Goal: Task Accomplishment & Management: Manage account settings

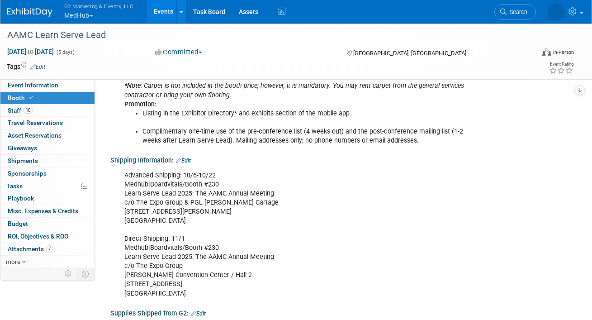
click at [81, 10] on button "G2 Marketing & Events, LLC MedHub" at bounding box center [104, 12] width 82 height 24
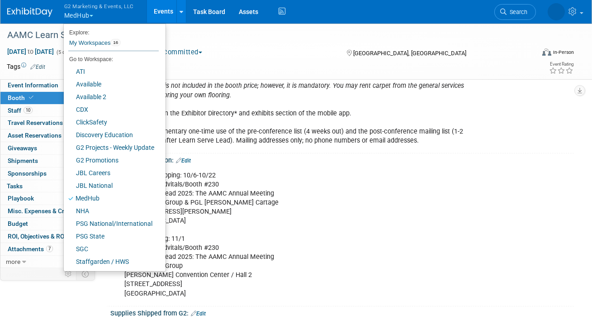
click at [161, 15] on link "Events" at bounding box center [163, 11] width 33 height 23
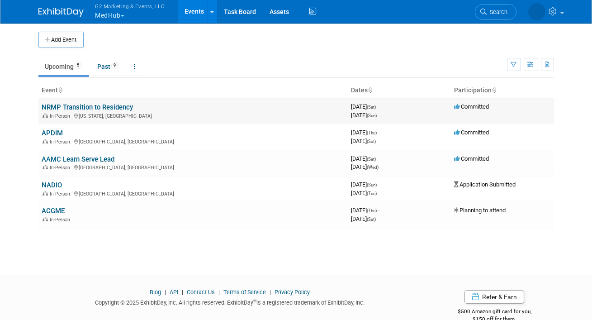
click at [57, 107] on link "NRMP Transition to Residency" at bounding box center [87, 107] width 91 height 8
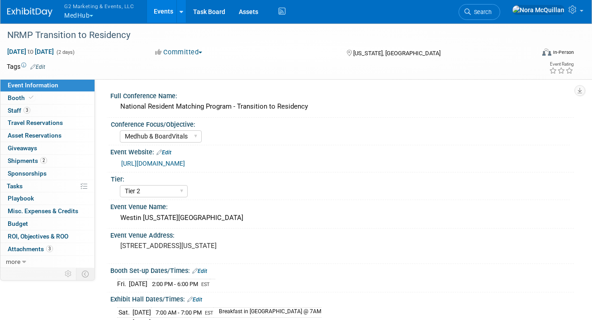
select select "Medhub & BoardVitals"
select select "Tier 2"
click at [161, 12] on link "Events" at bounding box center [163, 11] width 33 height 23
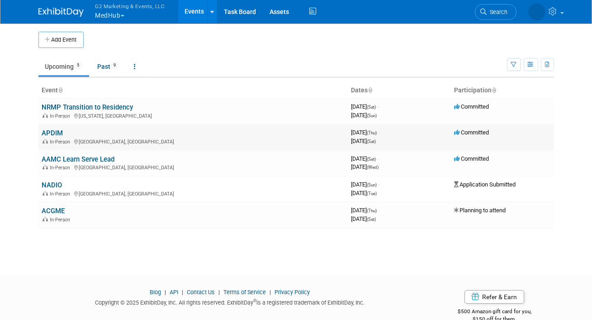
click at [51, 133] on link "APDIM" at bounding box center [52, 133] width 21 height 8
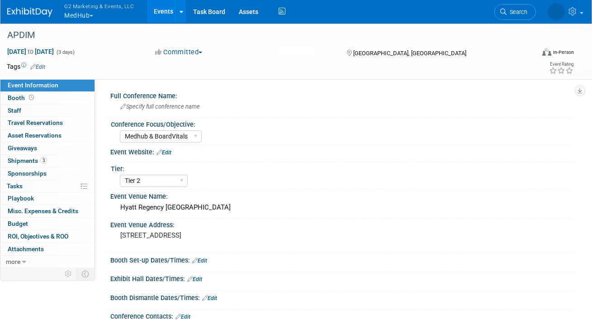
select select "Medhub & BoardVitals"
select select "Tier 2"
click at [48, 99] on link "Booth" at bounding box center [47, 98] width 94 height 12
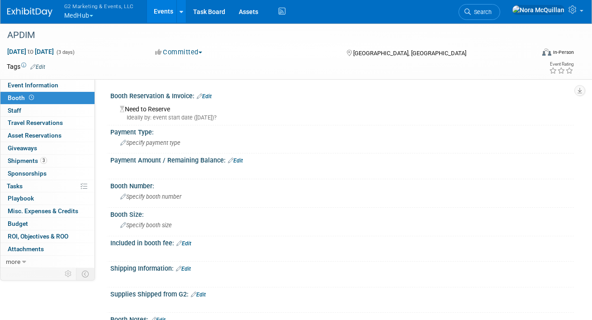
click at [15, 96] on span "Booth" at bounding box center [22, 97] width 28 height 7
click at [23, 81] on link "Event Information" at bounding box center [47, 85] width 94 height 12
select select "Medhub & BoardVitals"
select select "Tier 2"
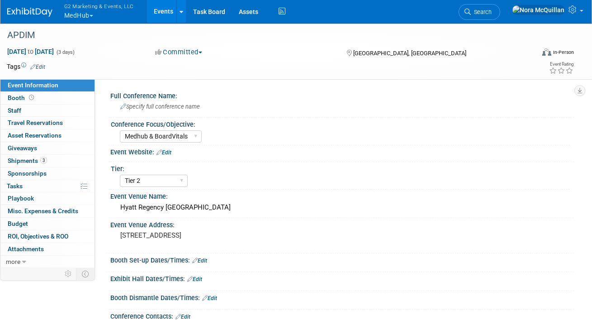
click at [157, 11] on link "Events" at bounding box center [163, 11] width 33 height 23
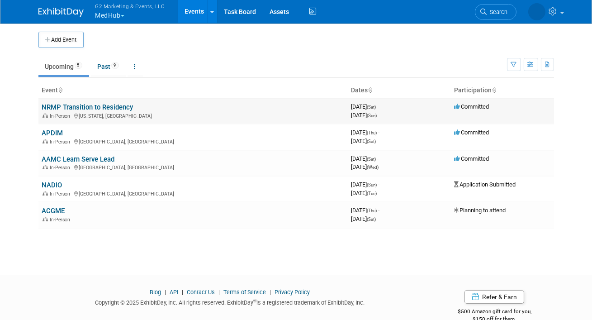
click at [59, 106] on link "NRMP Transition to Residency" at bounding box center [87, 107] width 91 height 8
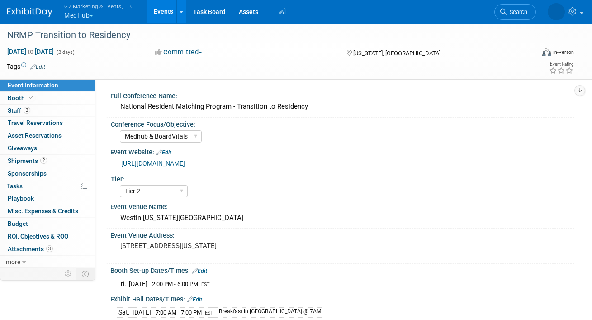
select select "Medhub & BoardVitals"
select select "Tier 2"
click at [19, 149] on span "Giveaways 0" at bounding box center [22, 147] width 29 height 7
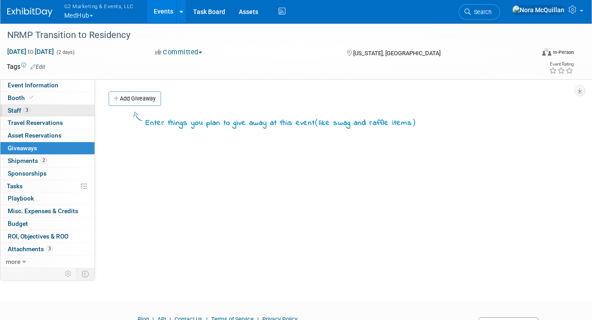
click at [13, 108] on span "Staff 3" at bounding box center [19, 110] width 23 height 7
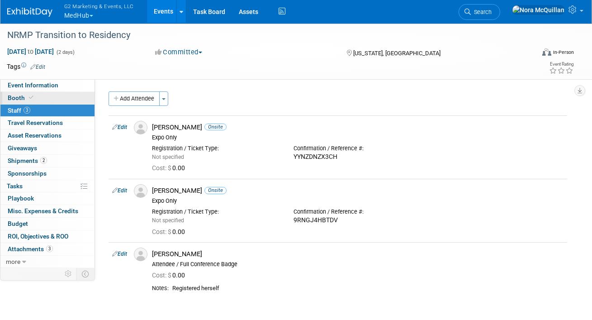
click at [14, 98] on span "Booth" at bounding box center [22, 97] width 28 height 7
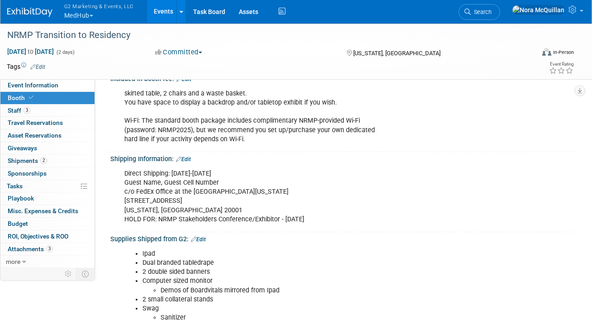
scroll to position [194, 0]
click at [154, 200] on div "Direct Shipping: October 7-9 Guest Name, Guest Cell Number c/o FedEx Office at …" at bounding box center [300, 197] width 365 height 63
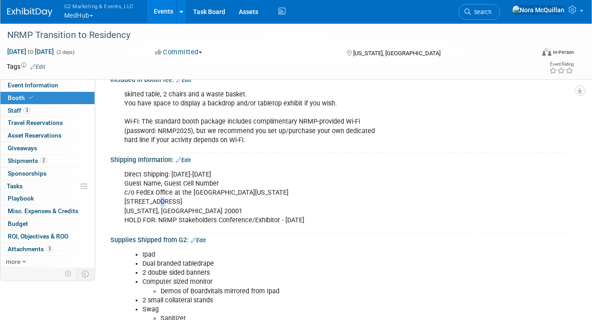
click at [154, 200] on div "Direct Shipping: October 7-9 Guest Name, Guest Cell Number c/o FedEx Office at …" at bounding box center [300, 197] width 365 height 63
copy div "999 9th St NW"
drag, startPoint x: 192, startPoint y: 209, endPoint x: 171, endPoint y: 210, distance: 21.3
click at [171, 210] on div "Direct Shipping: October 7-9 Guest Name, Guest Cell Number c/o FedEx Office at …" at bounding box center [300, 197] width 365 height 63
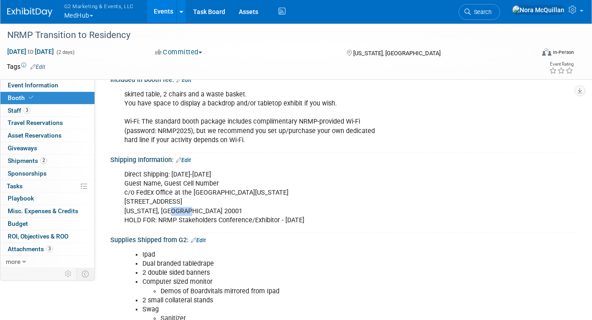
copy div "20001"
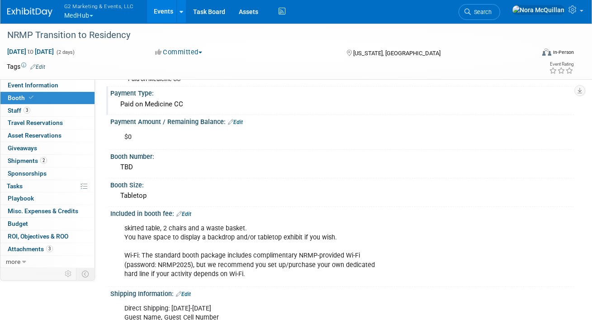
scroll to position [154, 0]
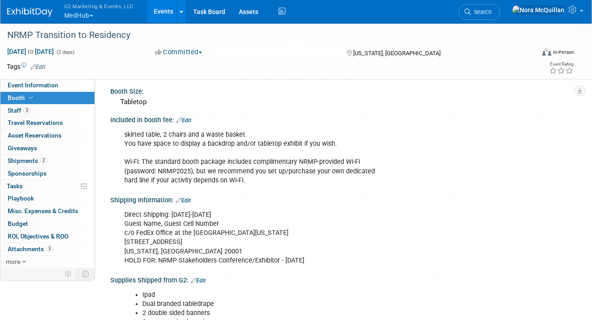
click at [187, 230] on div "Direct Shipping: October 7-9 Guest Name, Guest Cell Number c/o FedEx Office at …" at bounding box center [300, 237] width 365 height 63
copy div "c/o FedEx Office at the Westin Washington DC Downtown"
click at [169, 241] on div "Direct Shipping: October 7-9 Guest Name, Guest Cell Number c/o FedEx Office at …" at bounding box center [300, 237] width 365 height 63
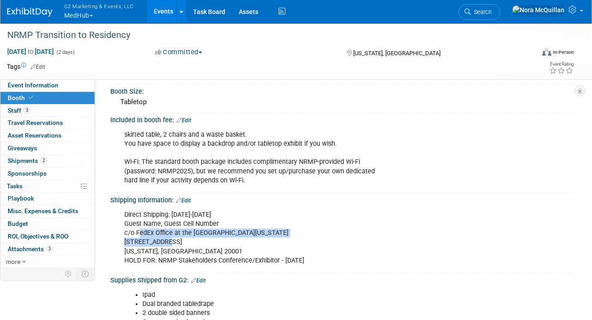
drag, startPoint x: 167, startPoint y: 240, endPoint x: 137, endPoint y: 233, distance: 30.5
click at [137, 233] on div "Direct Shipping: October 7-9 Guest Name, Guest Cell Number c/o FedEx Office at …" at bounding box center [300, 237] width 365 height 63
click at [141, 236] on div "Direct Shipping: October 7-9 Guest Name, Guest Cell Number c/o FedEx Office at …" at bounding box center [300, 237] width 365 height 63
click at [164, 242] on div "Direct Shipping: October 7-9 Guest Name, Guest Cell Number c/o FedEx Office at …" at bounding box center [300, 237] width 365 height 63
drag, startPoint x: 192, startPoint y: 250, endPoint x: 135, endPoint y: 232, distance: 59.4
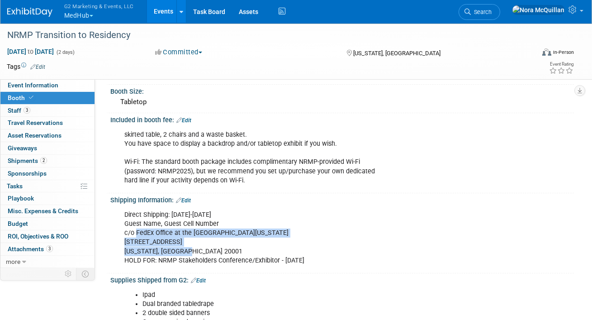
click at [135, 232] on div "Direct Shipping: October 7-9 Guest Name, Guest Cell Number c/o FedEx Office at …" at bounding box center [300, 237] width 365 height 63
copy div "FedEx Office at the Westin Washington DC Downtown 999 9th St NW Washington, DC …"
click at [77, 13] on button "G2 Marketing & Events, LLC MedHub" at bounding box center [104, 12] width 82 height 24
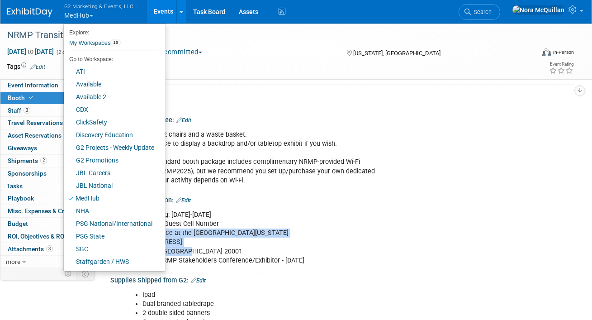
click at [160, 9] on link "Events" at bounding box center [163, 11] width 33 height 23
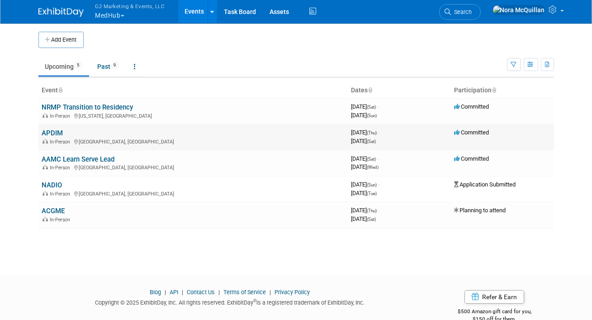
click at [49, 132] on link "APDIM" at bounding box center [52, 133] width 21 height 8
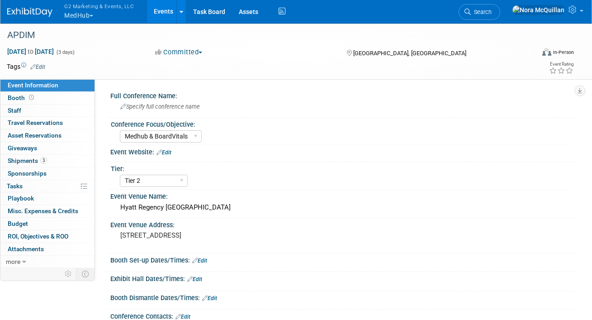
select select "Medhub & BoardVitals"
select select "Tier 2"
click at [164, 107] on span "Specify full conference name" at bounding box center [160, 106] width 80 height 7
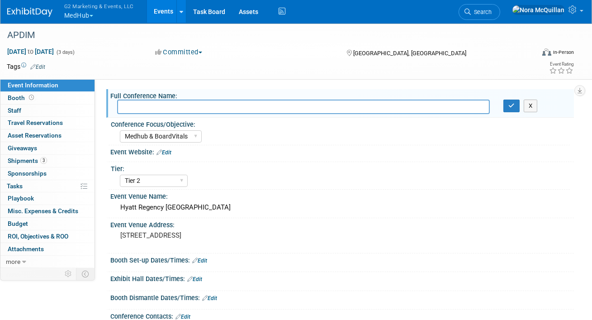
paste input "https://im.org/apdimfallmeeting2025/home"
type input "https://im.org/apdimfallmeeting2025/home"
click at [225, 109] on input "https://im.org/apdimfallmeeting2025/home" at bounding box center [303, 107] width 373 height 14
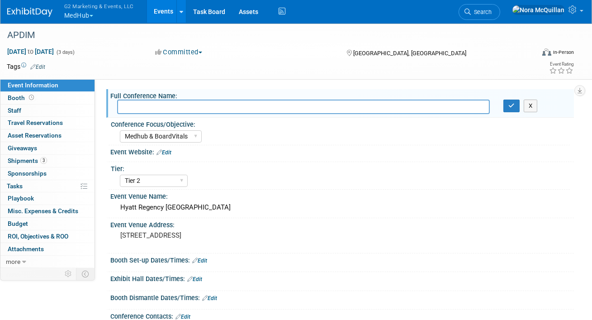
click at [169, 152] on link "Edit" at bounding box center [163, 152] width 15 height 6
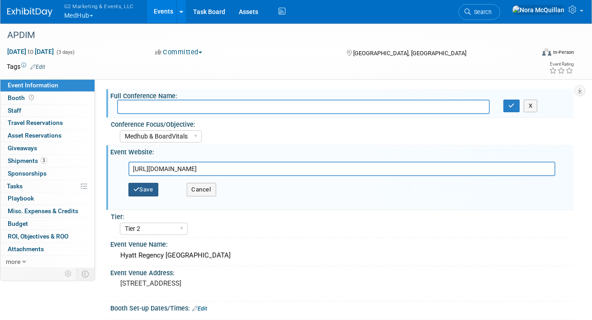
type input "https://im.org/apdimfallmeeting2025/home"
click at [146, 185] on button "Save" at bounding box center [143, 190] width 30 height 14
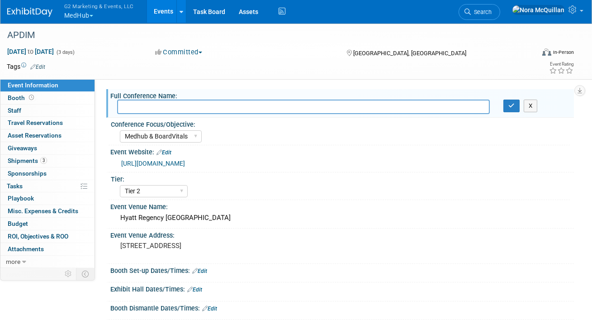
click at [134, 104] on input "text" at bounding box center [303, 107] width 373 height 14
type input "Alliance for Academic Internal Medicine"
click at [507, 107] on button "button" at bounding box center [511, 106] width 16 height 13
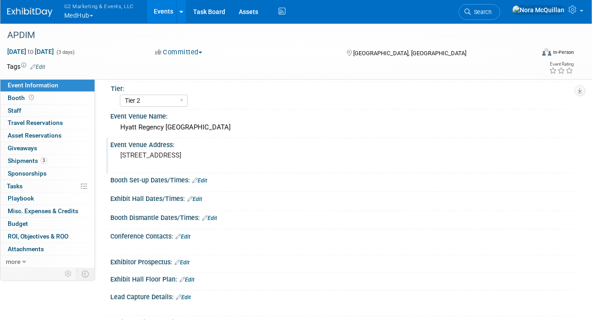
scroll to position [100, 0]
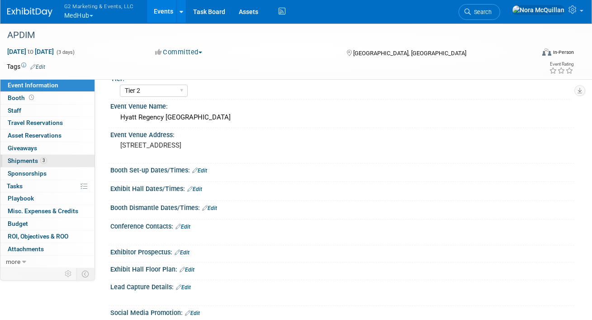
click at [18, 162] on span "Shipments 3" at bounding box center [27, 160] width 39 height 7
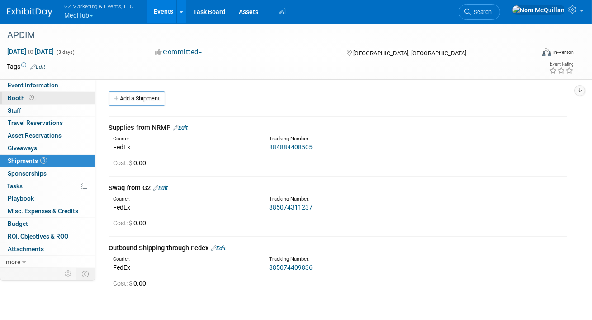
click at [43, 93] on link "Booth" at bounding box center [47, 98] width 94 height 12
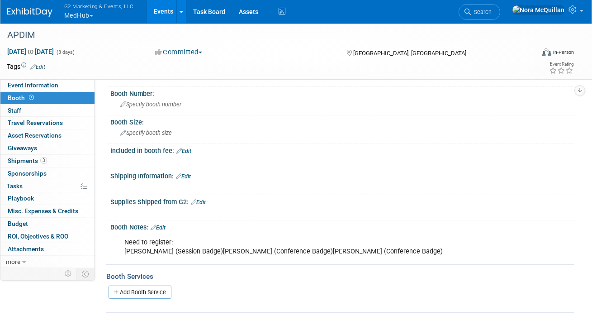
scroll to position [93, 0]
click at [203, 199] on link "Edit" at bounding box center [198, 201] width 15 height 6
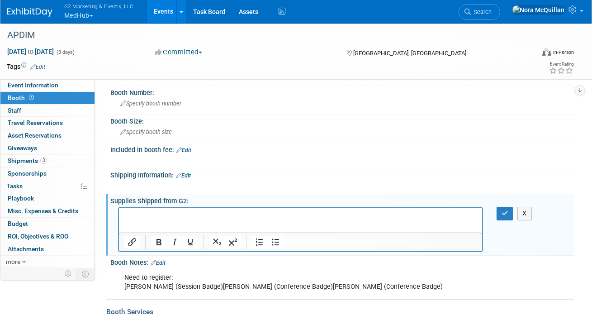
scroll to position [0, 0]
click at [502, 211] on icon "button" at bounding box center [505, 213] width 7 height 6
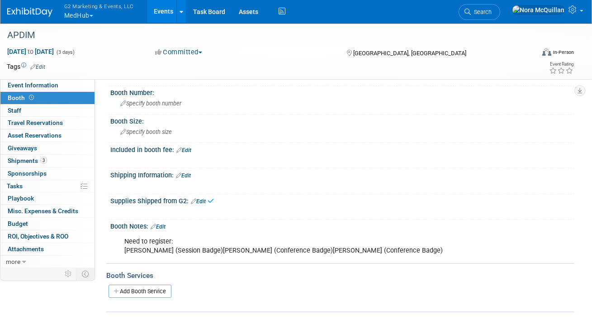
click at [163, 224] on link "Edit" at bounding box center [158, 226] width 15 height 6
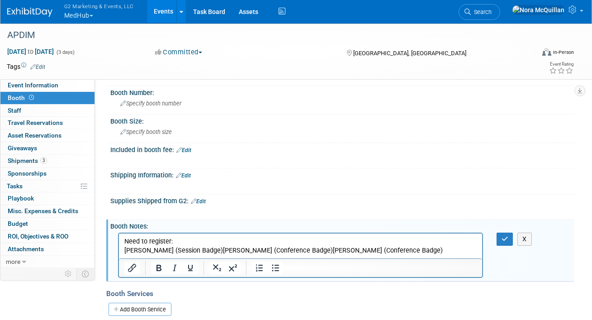
click at [409, 252] on p "Need to register: Brian Steele (Session Badge)Lisa Sweeney (Conference Badge)Jo…" at bounding box center [300, 246] width 353 height 18
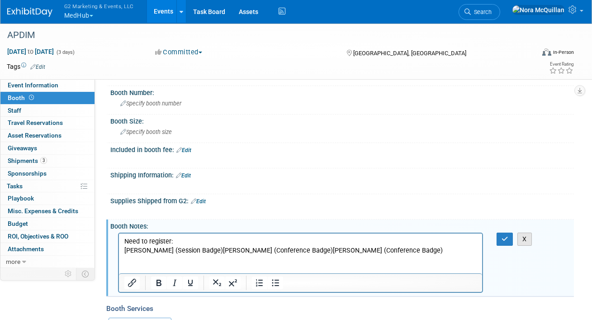
click at [525, 234] on button "X" at bounding box center [524, 238] width 14 height 13
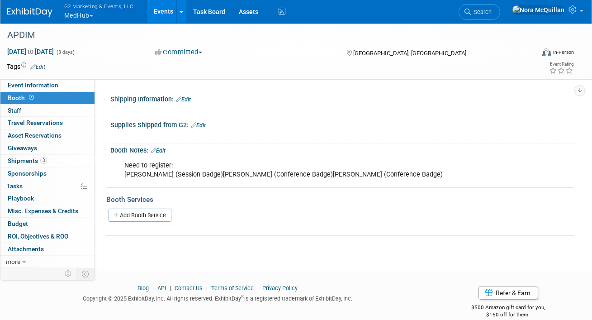
scroll to position [180, 0]
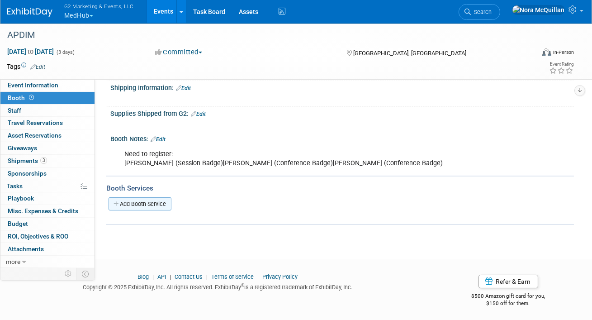
click at [135, 197] on link "Add Booth Service" at bounding box center [140, 203] width 63 height 13
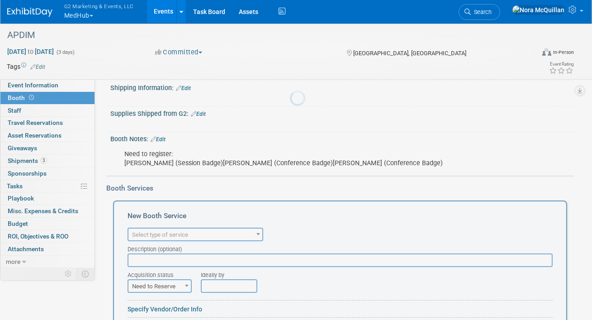
scroll to position [0, 0]
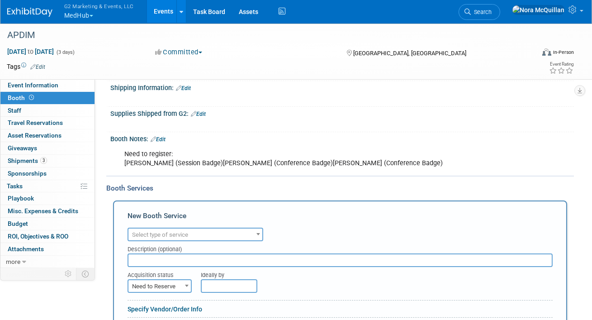
click at [193, 232] on span "Select type of service" at bounding box center [195, 234] width 134 height 13
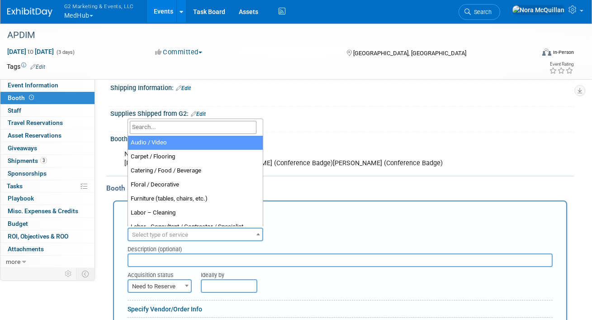
click at [168, 127] on input "search" at bounding box center [193, 127] width 127 height 13
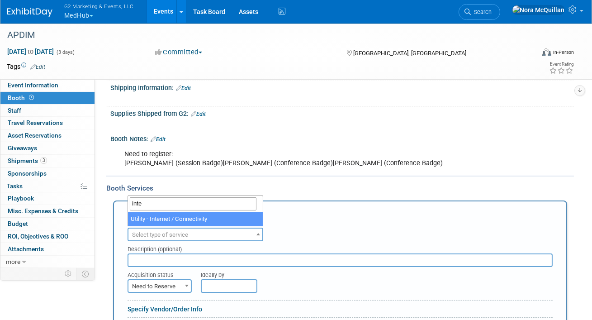
type input "inter"
select select "18"
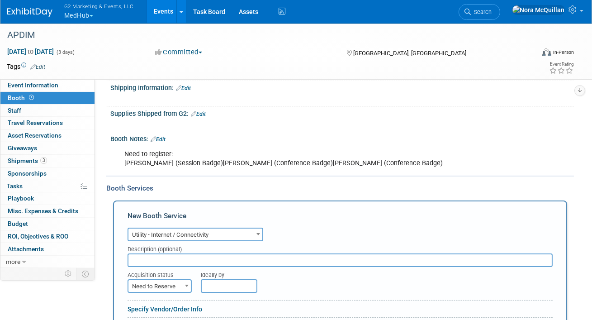
click at [147, 257] on input "text" at bounding box center [340, 260] width 425 height 14
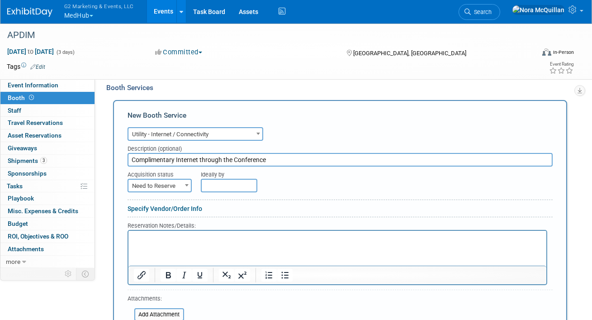
scroll to position [295, 0]
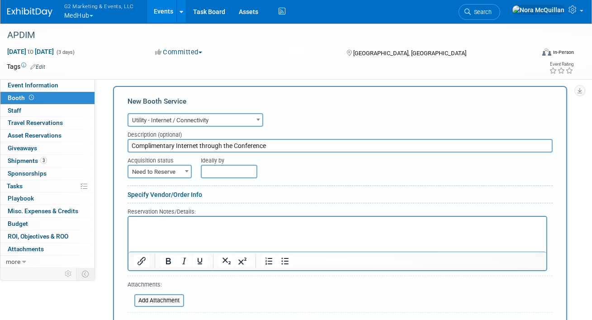
type input "Complimentary Internet through the Conference"
click at [155, 228] on html at bounding box center [337, 222] width 418 height 12
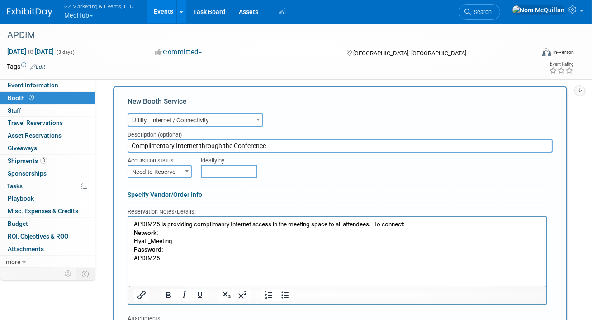
click at [377, 224] on p "APDIM25 is providing complimanry Internet access in the meeting space to all at…" at bounding box center [337, 224] width 408 height 9
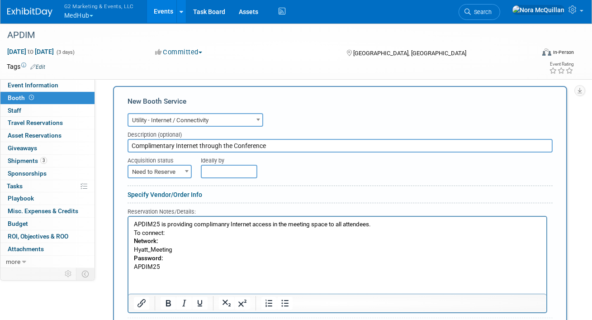
click at [134, 242] on b "Network:" at bounding box center [145, 240] width 24 height 7
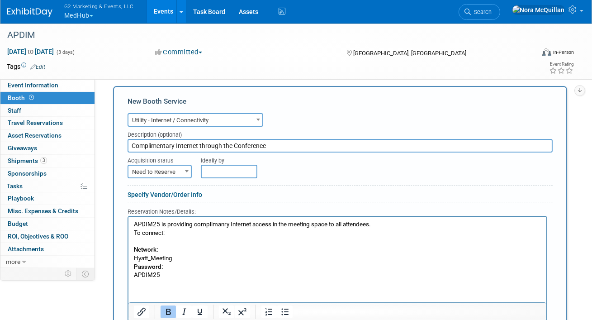
click at [135, 265] on b "Password:" at bounding box center [147, 266] width 29 height 7
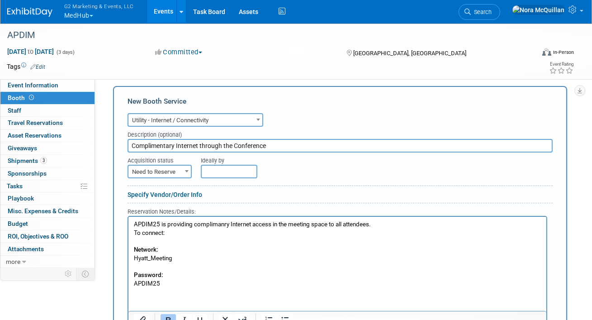
click at [159, 168] on span "Need to Reserve" at bounding box center [159, 172] width 62 height 13
select select "2"
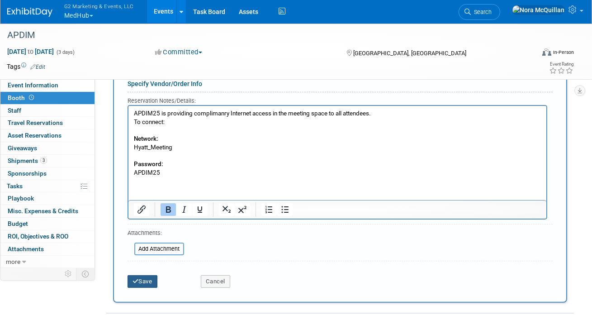
click at [147, 280] on button "Save" at bounding box center [143, 281] width 30 height 13
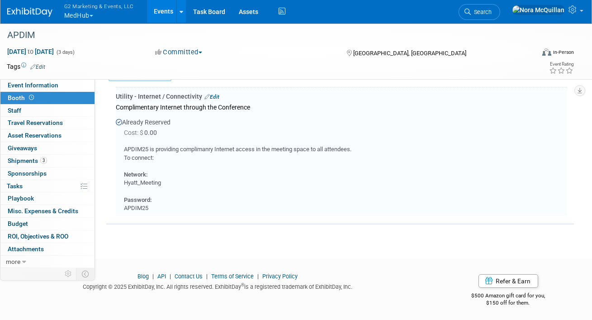
scroll to position [299, 0]
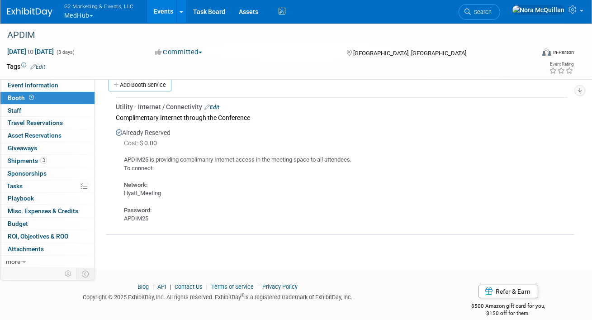
click at [159, 12] on link "Events" at bounding box center [163, 11] width 33 height 23
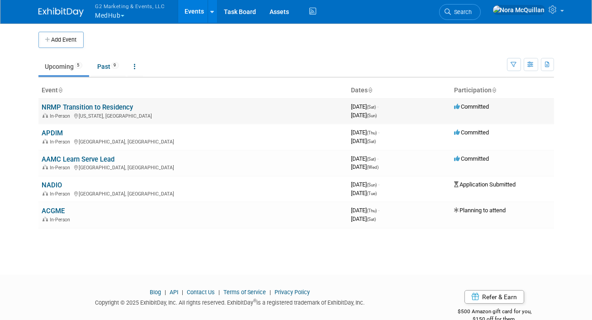
click at [72, 105] on link "NRMP Transition to Residency" at bounding box center [87, 107] width 91 height 8
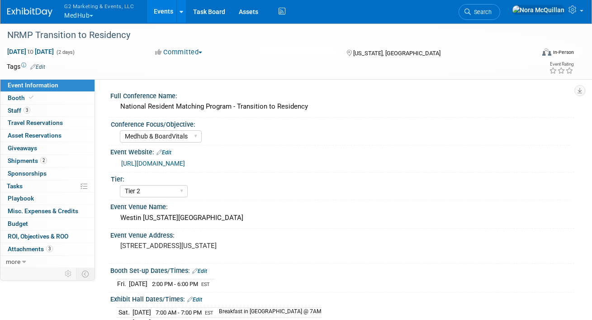
select select "Medhub & BoardVitals"
select select "Tier 2"
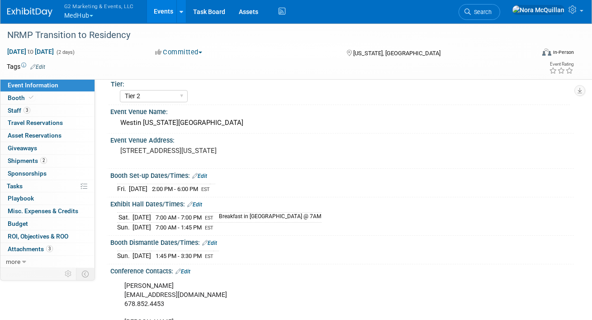
scroll to position [117, 0]
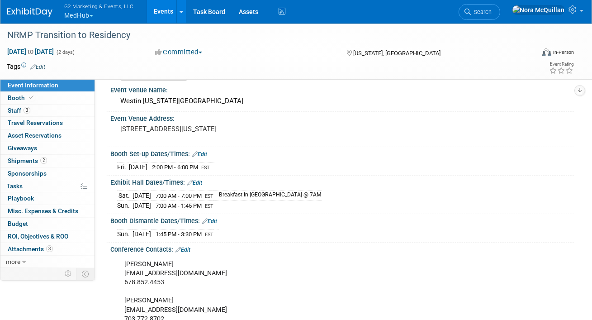
click at [199, 186] on link "Edit" at bounding box center [194, 183] width 15 height 6
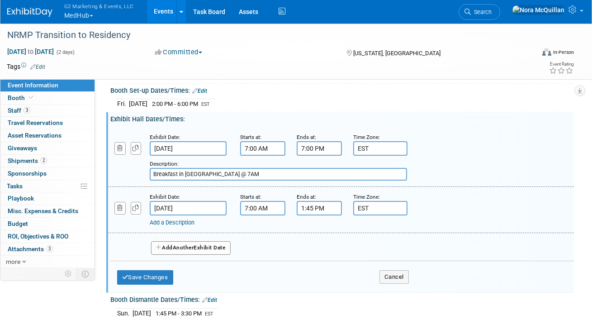
scroll to position [180, 0]
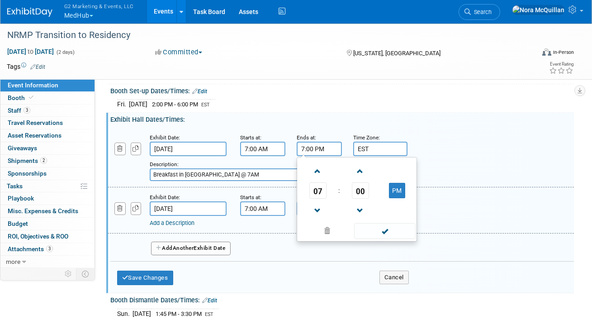
click at [323, 156] on input "7:00 PM" at bounding box center [319, 149] width 45 height 14
click at [393, 198] on button "PM" at bounding box center [397, 190] width 16 height 15
type input "7:00 AM"
click at [397, 239] on span at bounding box center [384, 231] width 61 height 16
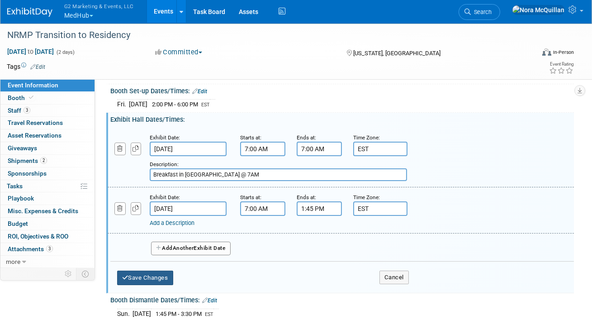
click at [140, 284] on button "Save Changes" at bounding box center [145, 277] width 56 height 14
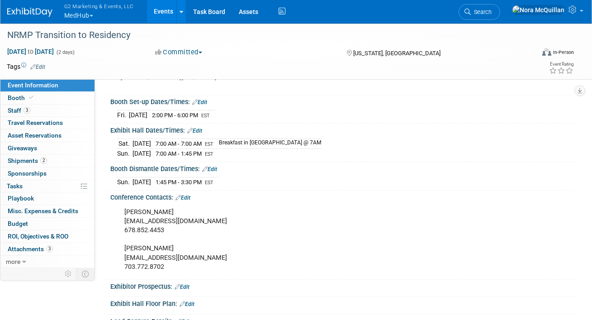
scroll to position [166, 0]
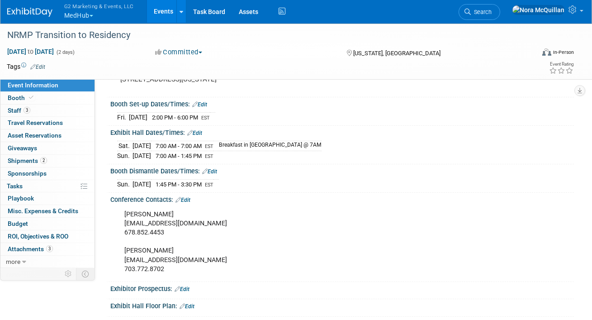
click at [198, 136] on link "Edit" at bounding box center [194, 133] width 15 height 6
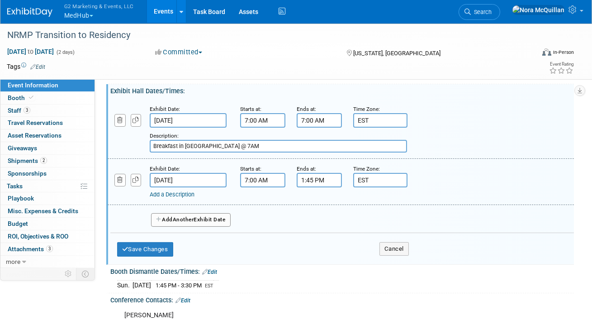
scroll to position [209, 0]
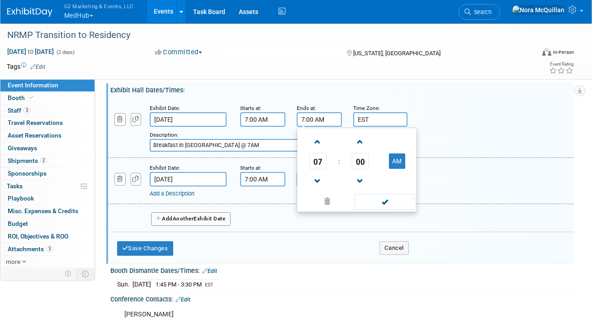
click at [321, 127] on input "7:00 AM" at bounding box center [319, 119] width 45 height 14
click at [399, 166] on button "AM" at bounding box center [397, 160] width 16 height 15
type input "7:00 PM"
click at [144, 254] on button "Save Changes" at bounding box center [145, 248] width 56 height 14
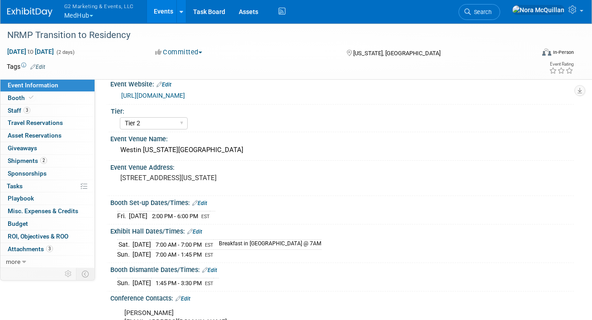
scroll to position [0, 0]
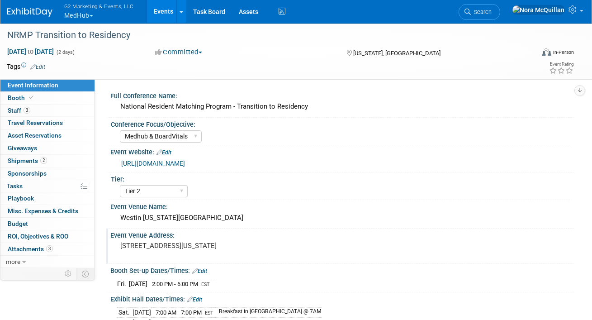
click at [141, 250] on pre "[STREET_ADDRESS][US_STATE]" at bounding box center [206, 246] width 173 height 8
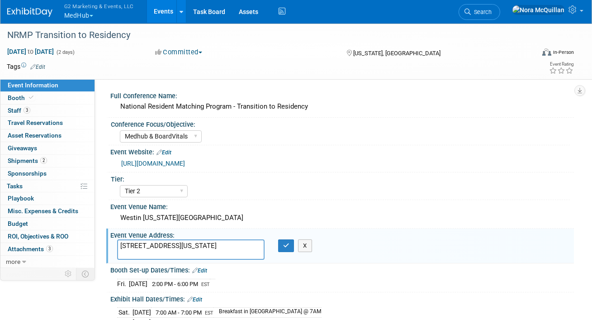
click at [141, 253] on textarea "[STREET_ADDRESS][US_STATE]" at bounding box center [190, 249] width 147 height 21
click at [191, 260] on textarea "[STREET_ADDRESS][US_STATE]" at bounding box center [190, 249] width 147 height 21
drag, startPoint x: 193, startPoint y: 261, endPoint x: 111, endPoint y: 256, distance: 82.0
click at [111, 256] on div "[STREET_ADDRESS][US_STATE]" at bounding box center [190, 249] width 161 height 21
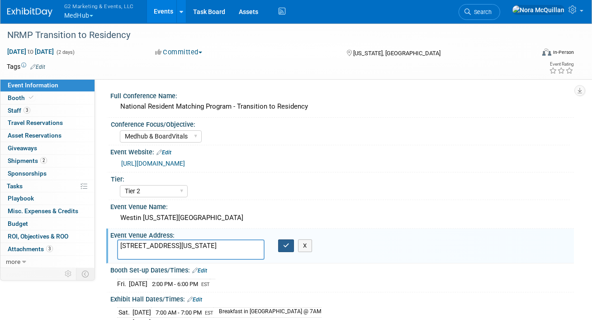
click at [287, 248] on icon "button" at bounding box center [286, 245] width 6 height 6
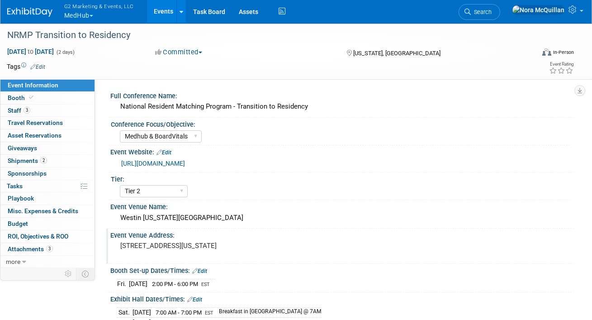
click at [171, 18] on link "Events" at bounding box center [163, 11] width 33 height 23
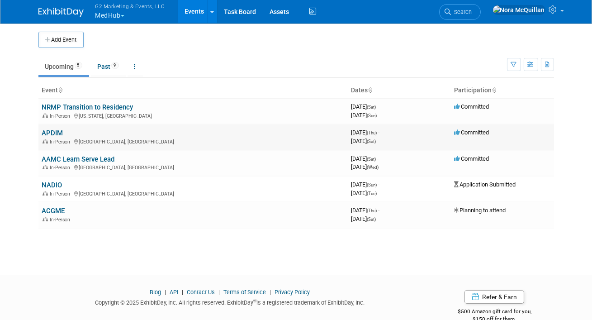
click at [52, 131] on link "APDIM" at bounding box center [52, 133] width 21 height 8
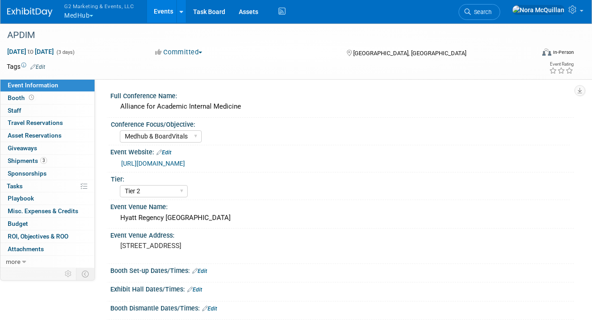
select select "Medhub & BoardVitals"
select select "Tier 2"
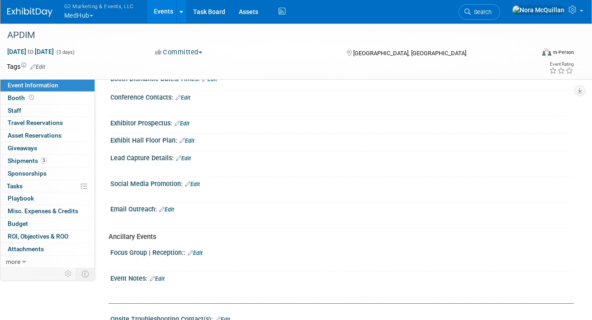
scroll to position [210, 0]
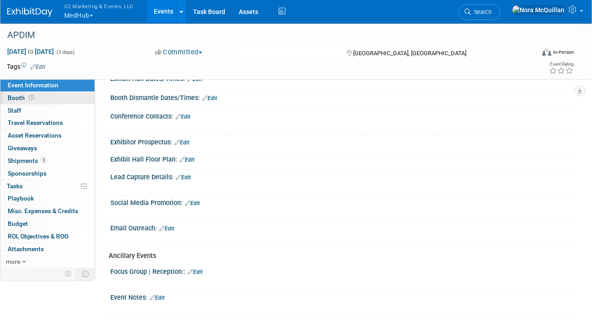
click at [31, 98] on icon at bounding box center [31, 97] width 5 height 5
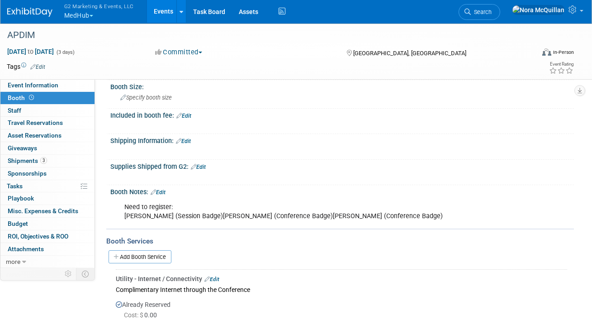
scroll to position [128, 0]
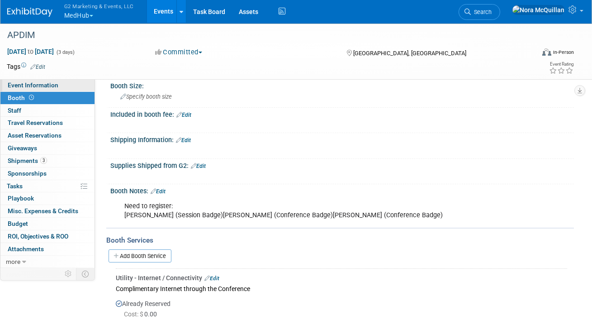
click at [50, 81] on link "Event Information" at bounding box center [47, 85] width 94 height 12
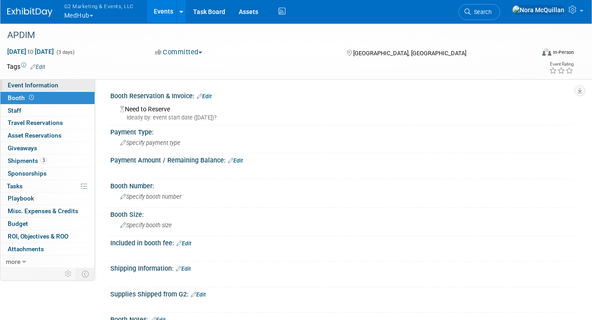
select select "Medhub & BoardVitals"
select select "Tier 2"
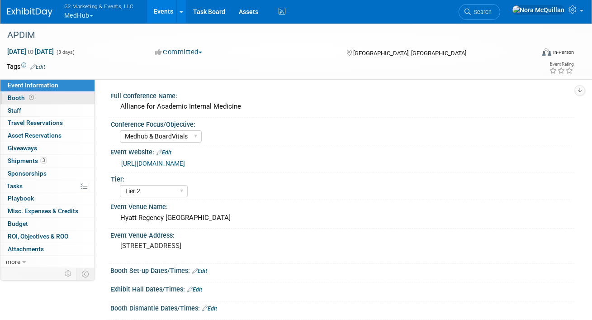
click at [37, 93] on link "Booth" at bounding box center [47, 98] width 94 height 12
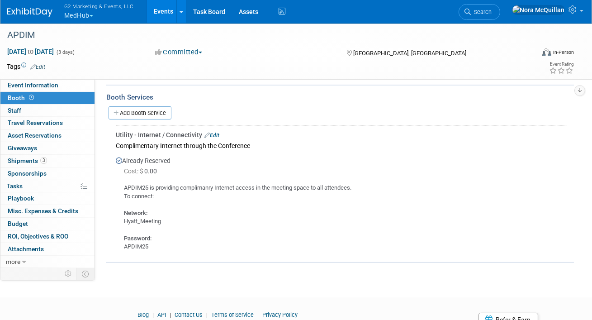
scroll to position [272, 0]
click at [47, 88] on span "Event Information" at bounding box center [33, 84] width 51 height 7
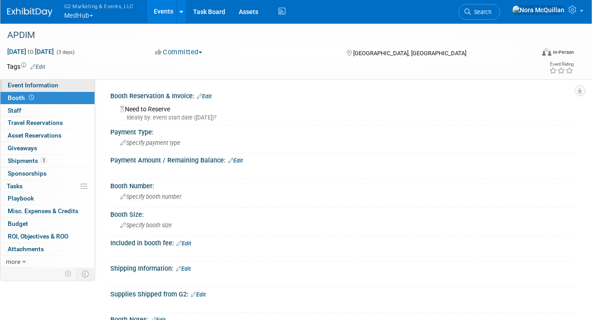
select select "Medhub & BoardVitals"
select select "Tier 2"
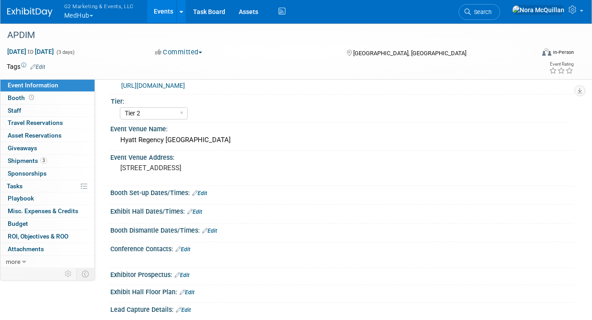
scroll to position [127, 0]
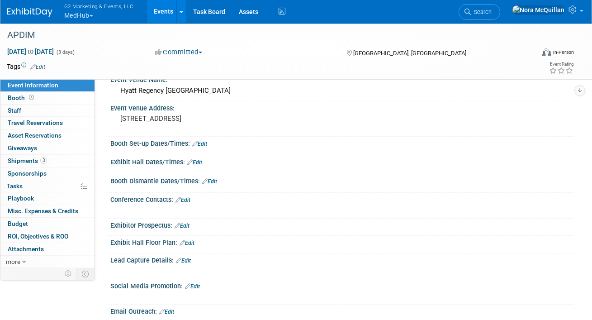
click at [152, 9] on link "Events" at bounding box center [163, 11] width 33 height 23
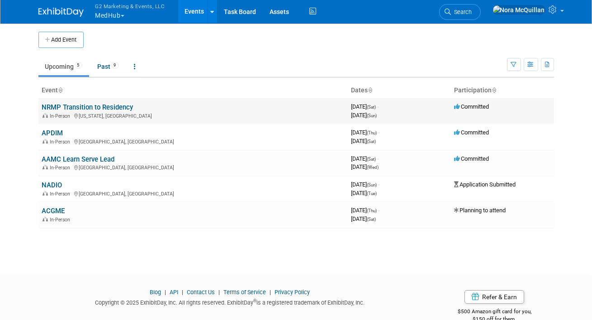
click at [60, 106] on link "NRMP Transition to Residency" at bounding box center [87, 107] width 91 height 8
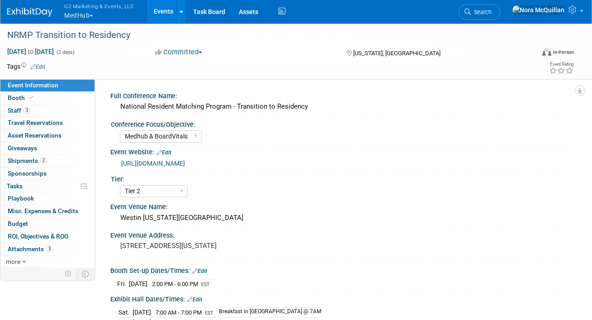
select select "Medhub & BoardVitals"
select select "Tier 2"
click at [16, 96] on span "Booth" at bounding box center [22, 97] width 28 height 7
